Goal: Find specific page/section: Find specific page/section

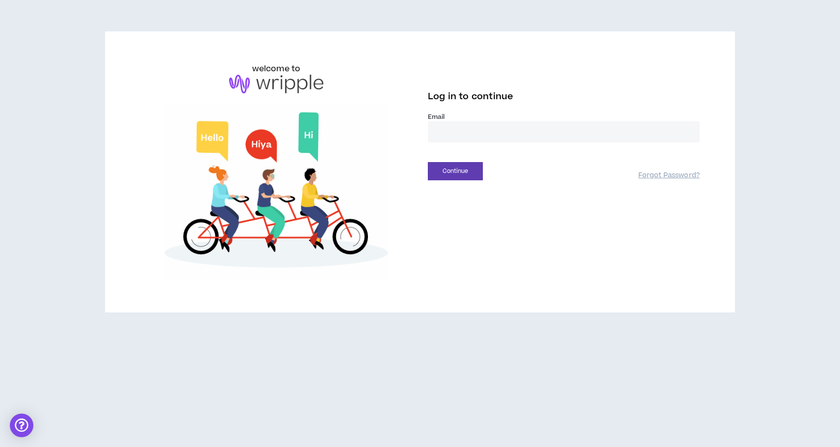
type input "**********"
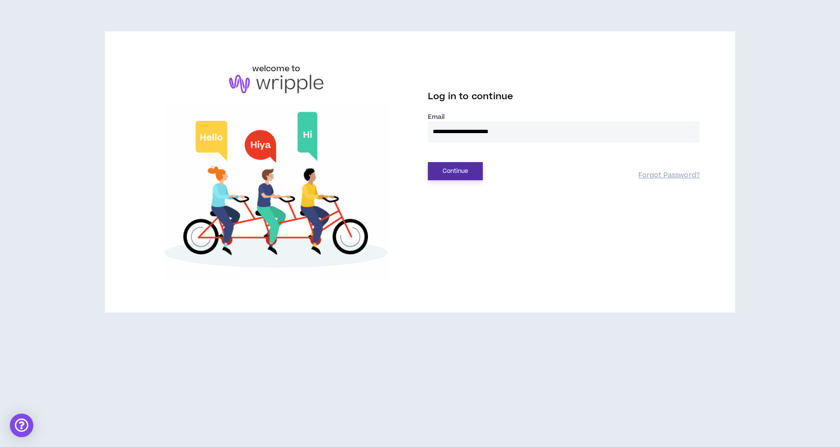
click at [458, 170] on button "Continue" at bounding box center [455, 171] width 55 height 18
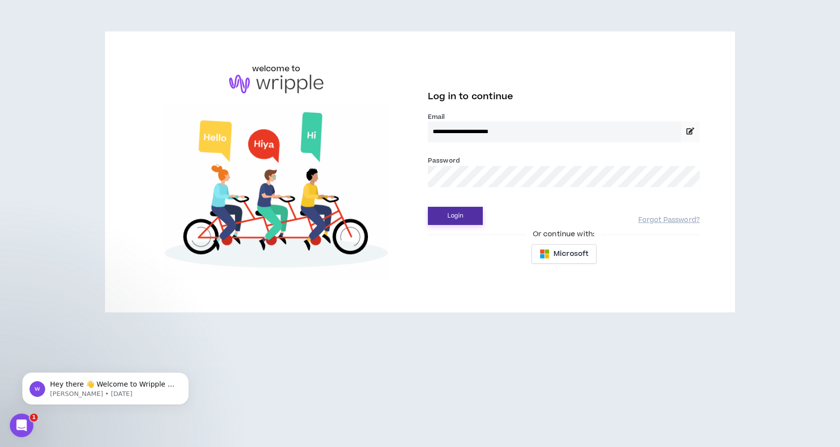
click at [454, 211] on button "Login" at bounding box center [455, 216] width 55 height 18
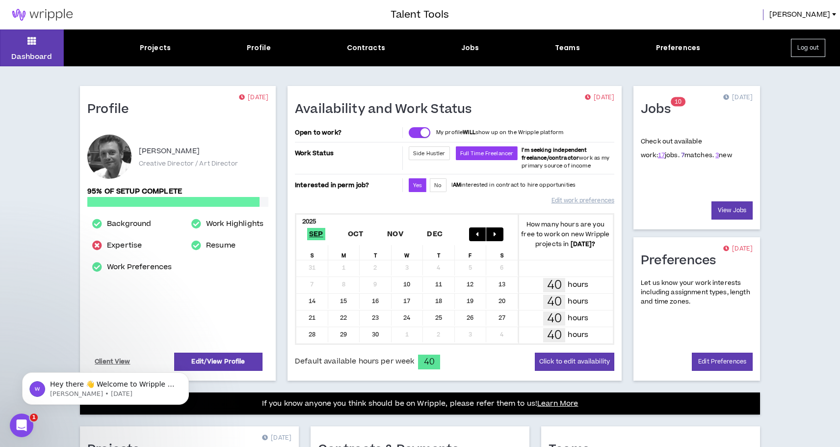
click at [681, 154] on link "7" at bounding box center [682, 155] width 3 height 9
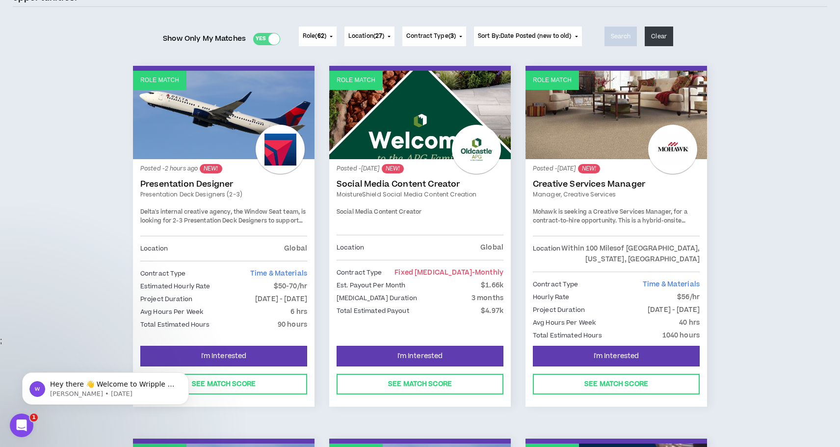
scroll to position [111, 0]
click at [223, 217] on span "Delta's internal creative agency, the Window Seat team, is looking for 2-3 Pres…" at bounding box center [222, 224] width 165 height 34
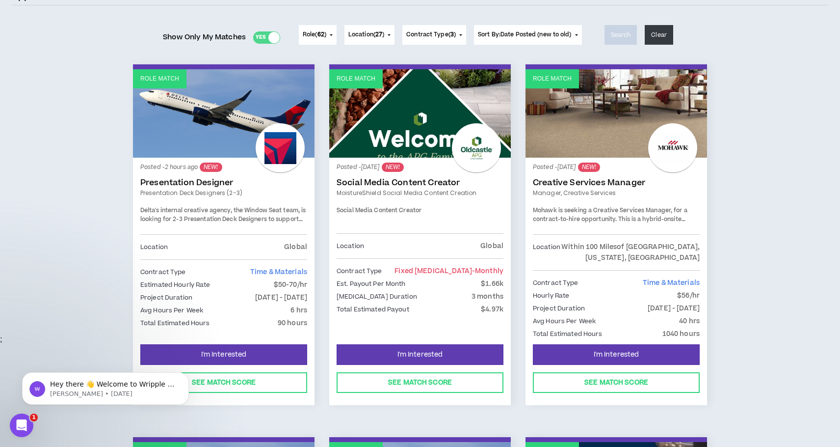
scroll to position [112, 0]
